Goal: Information Seeking & Learning: Learn about a topic

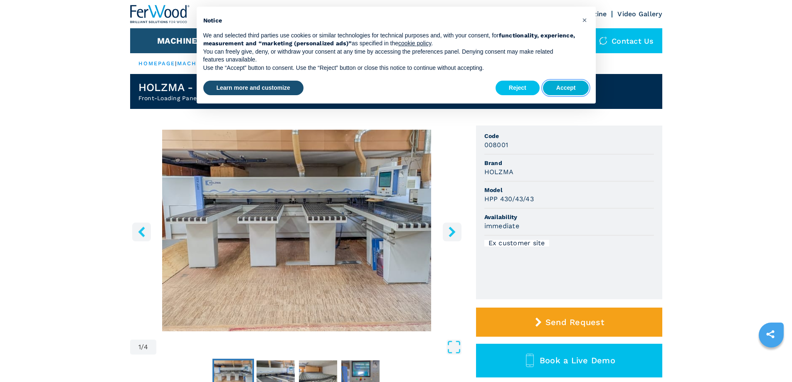
click at [568, 84] on button "Accept" at bounding box center [566, 88] width 46 height 15
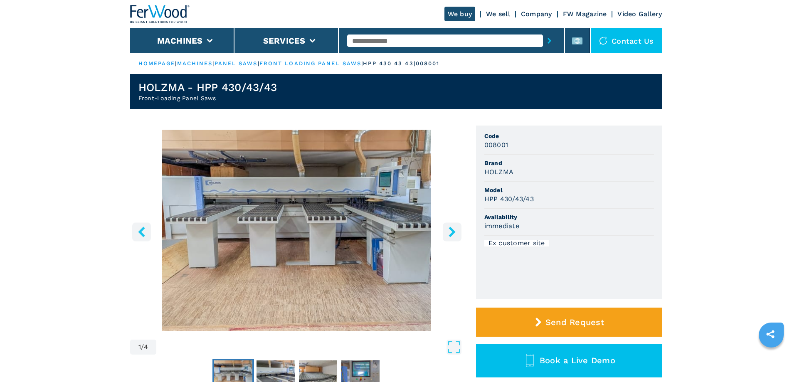
click at [313, 242] on img "Go to Slide 1" at bounding box center [296, 231] width 333 height 202
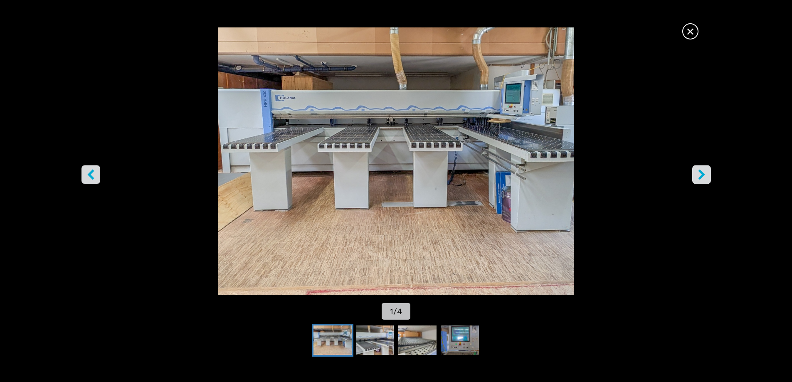
click at [698, 173] on icon "right-button" at bounding box center [701, 174] width 10 height 10
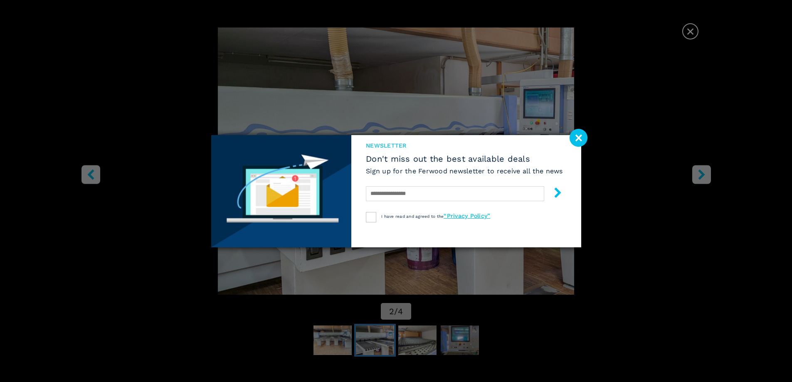
click at [584, 138] on image at bounding box center [578, 138] width 18 height 18
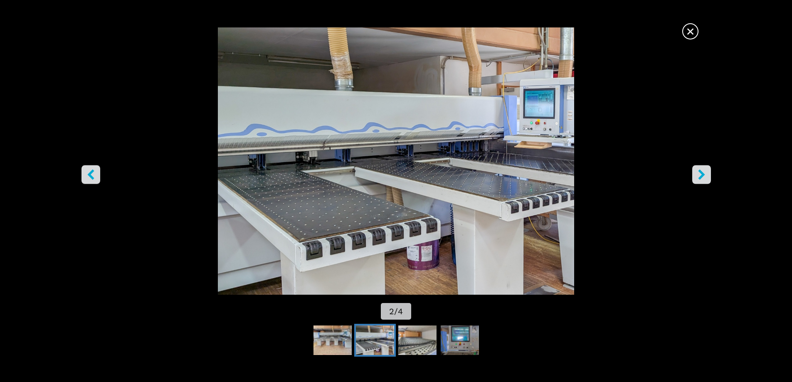
click at [697, 172] on icon "right-button" at bounding box center [701, 174] width 10 height 10
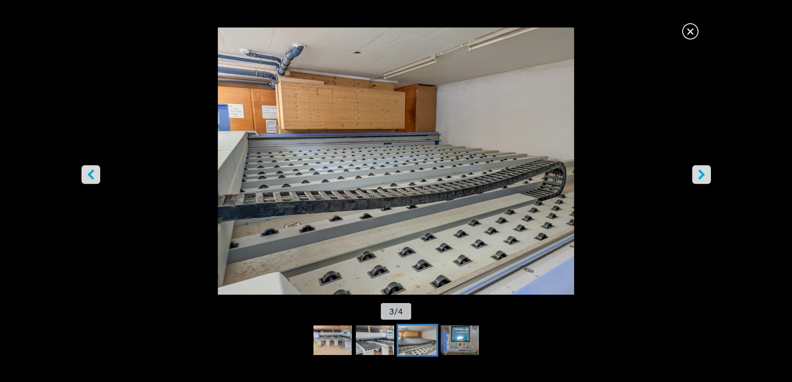
click at [697, 172] on icon "right-button" at bounding box center [701, 174] width 10 height 10
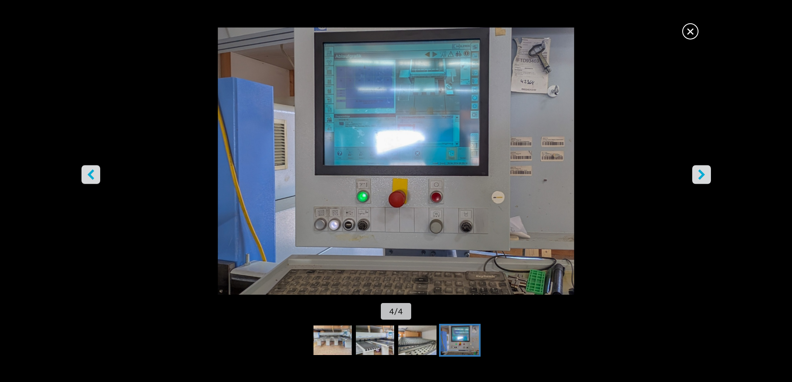
click at [697, 172] on icon "right-button" at bounding box center [701, 174] width 10 height 10
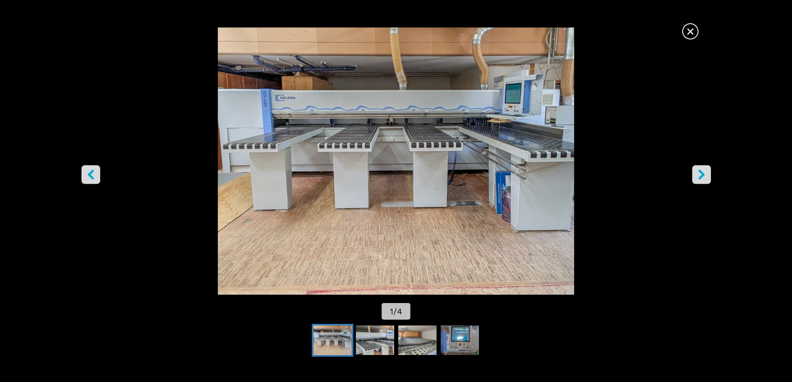
click at [697, 172] on icon "right-button" at bounding box center [701, 174] width 10 height 10
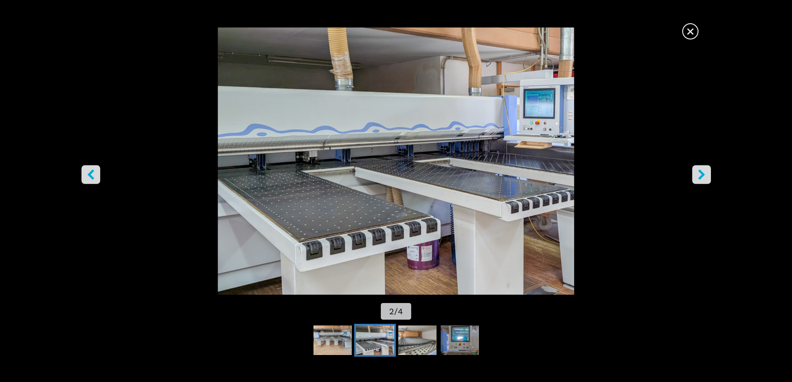
click at [697, 172] on icon "right-button" at bounding box center [701, 174] width 10 height 10
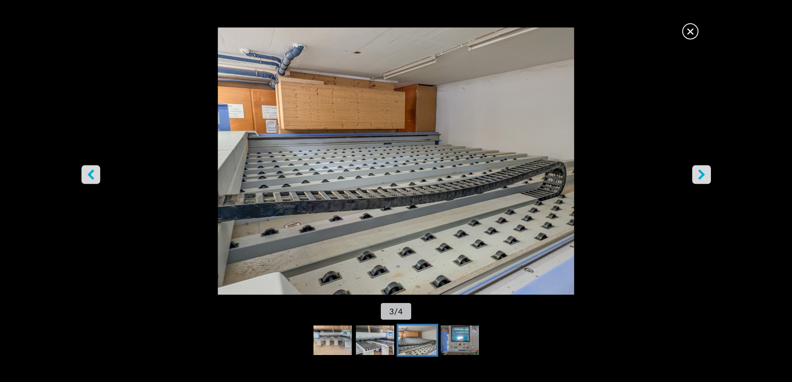
click at [683, 33] on span "×" at bounding box center [690, 29] width 15 height 15
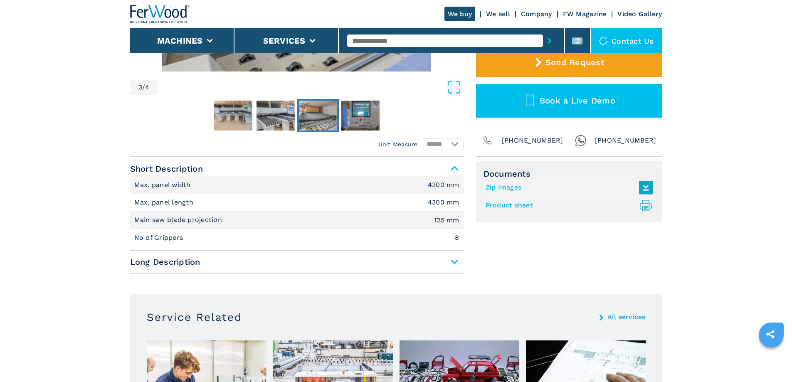
scroll to position [291, 0]
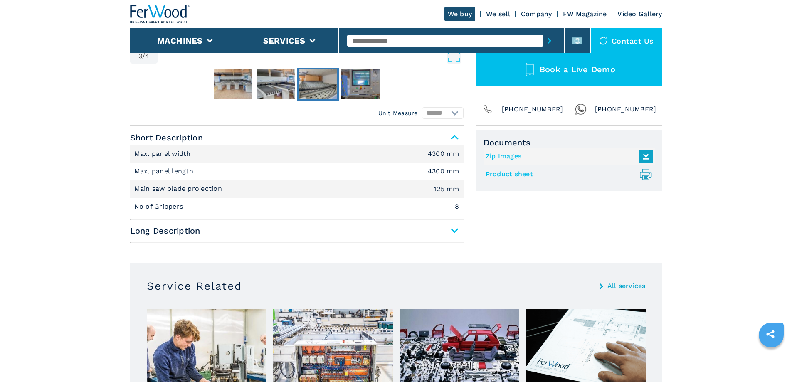
click at [455, 232] on span "Long Description" at bounding box center [296, 230] width 333 height 15
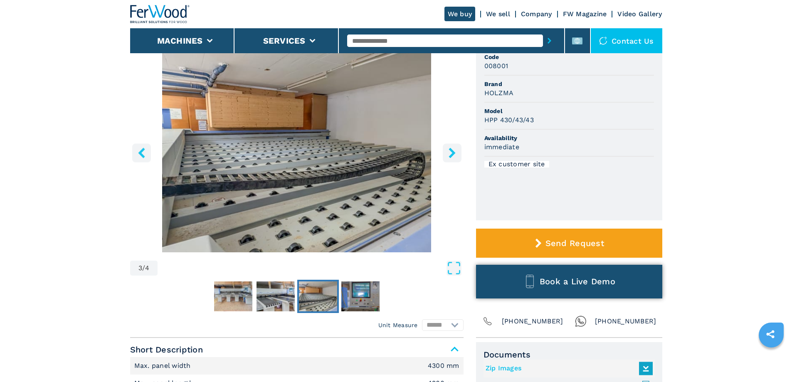
scroll to position [0, 0]
